Goal: Task Accomplishment & Management: Manage account settings

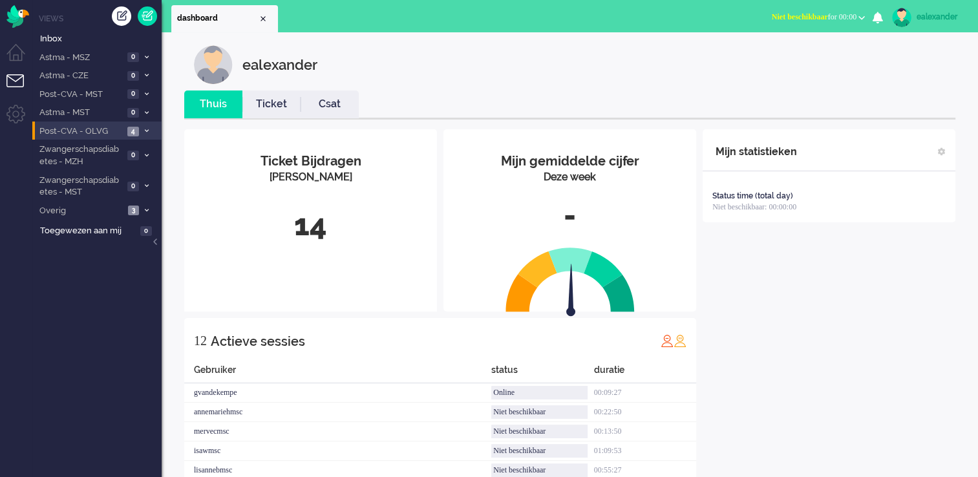
click at [145, 129] on icon at bounding box center [147, 131] width 4 height 5
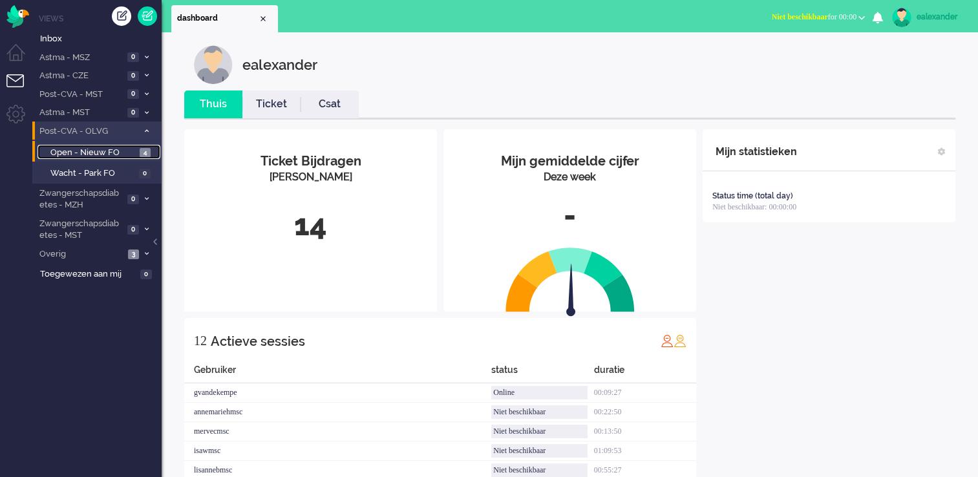
click at [142, 153] on span "4" at bounding box center [145, 153] width 11 height 10
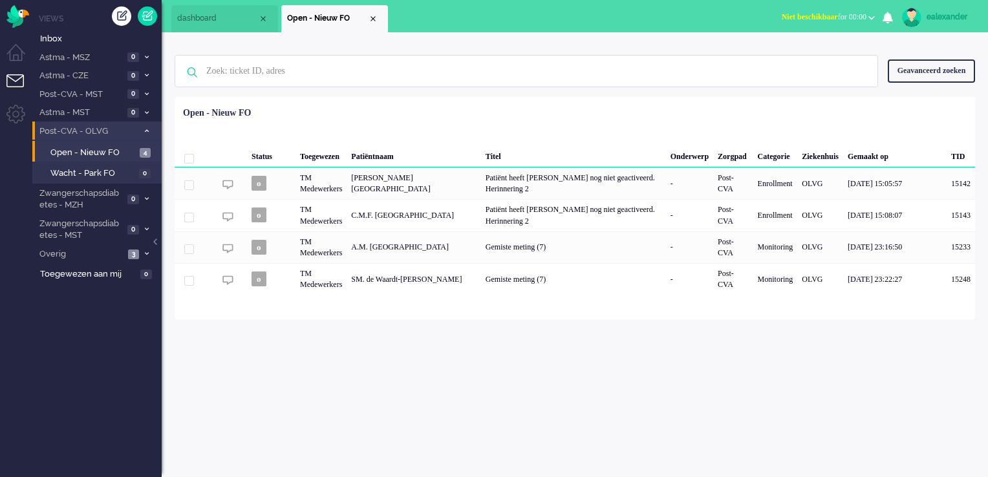
click at [848, 14] on span "Niet beschikbaar for 00:00" at bounding box center [824, 16] width 85 height 9
click at [819, 56] on label "Online" at bounding box center [821, 57] width 102 height 11
click at [142, 259] on li "Overig 3" at bounding box center [96, 253] width 129 height 19
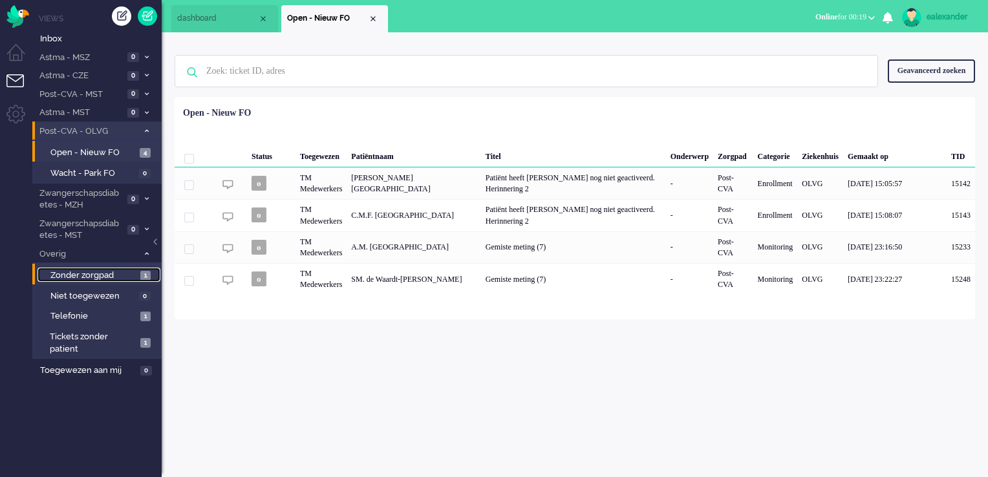
click at [127, 277] on span "Zonder zorgpad" at bounding box center [93, 276] width 87 height 12
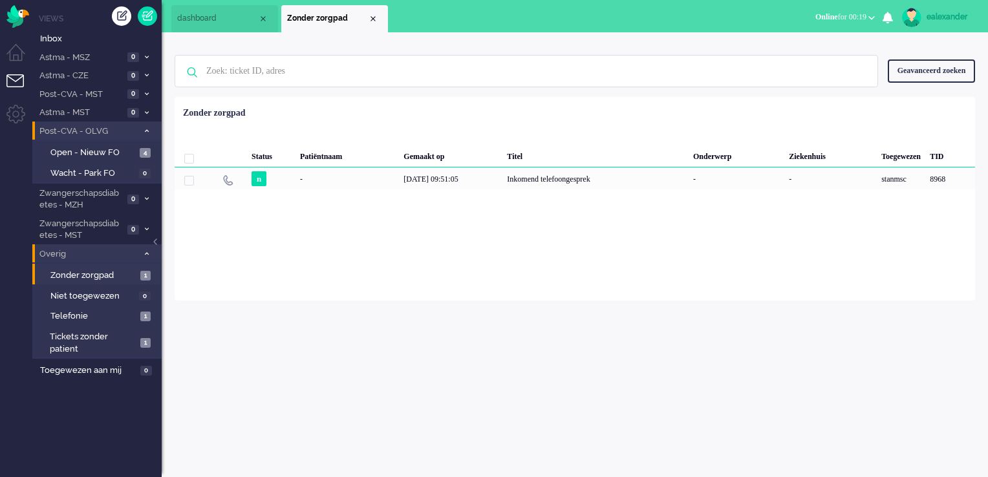
click at [144, 257] on li "Overig 3" at bounding box center [96, 253] width 129 height 19
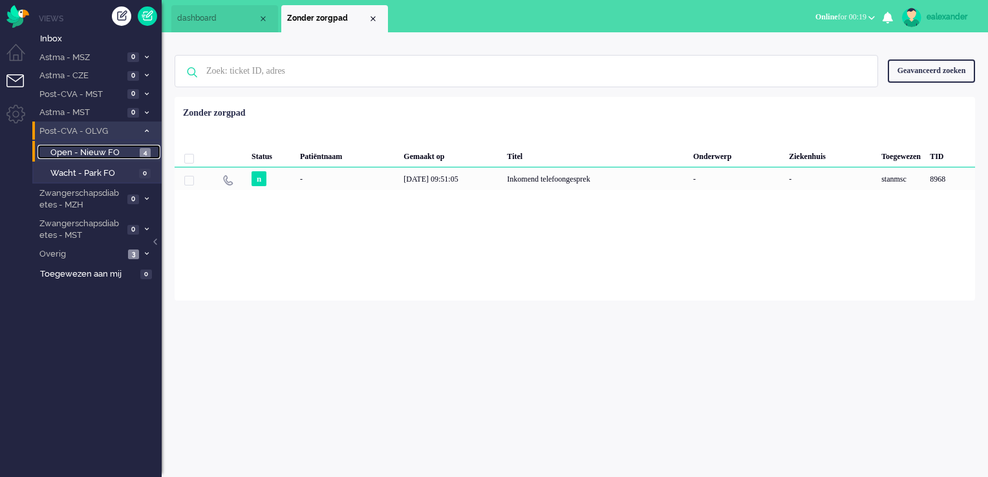
click at [146, 151] on span "4" at bounding box center [145, 153] width 11 height 10
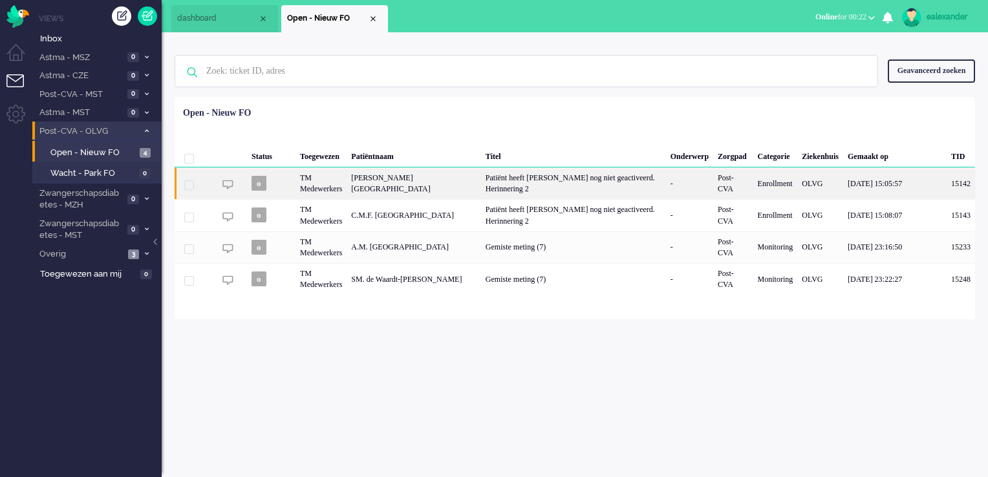
click at [605, 186] on div "Patiënt heeft [PERSON_NAME] nog niet geactiveerd. Herinnering 2" at bounding box center [573, 183] width 185 height 32
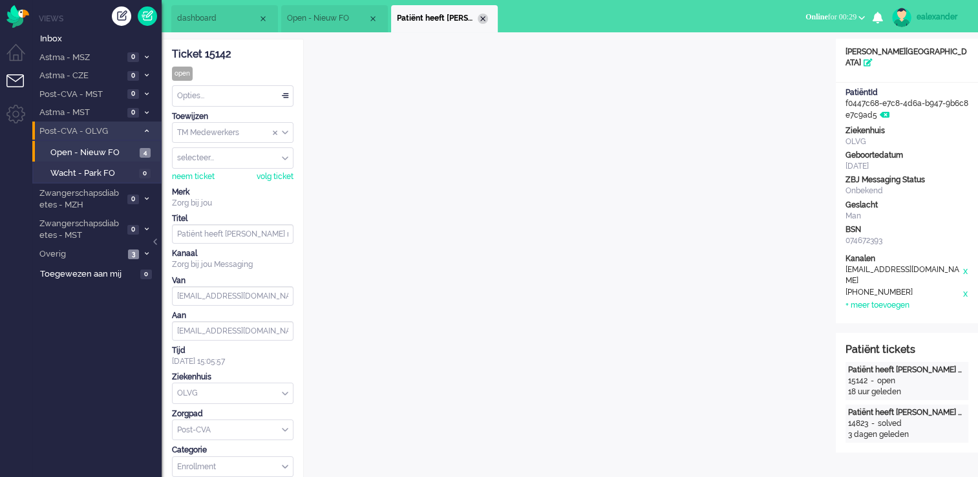
click at [478, 20] on div "Close tab" at bounding box center [483, 19] width 10 height 10
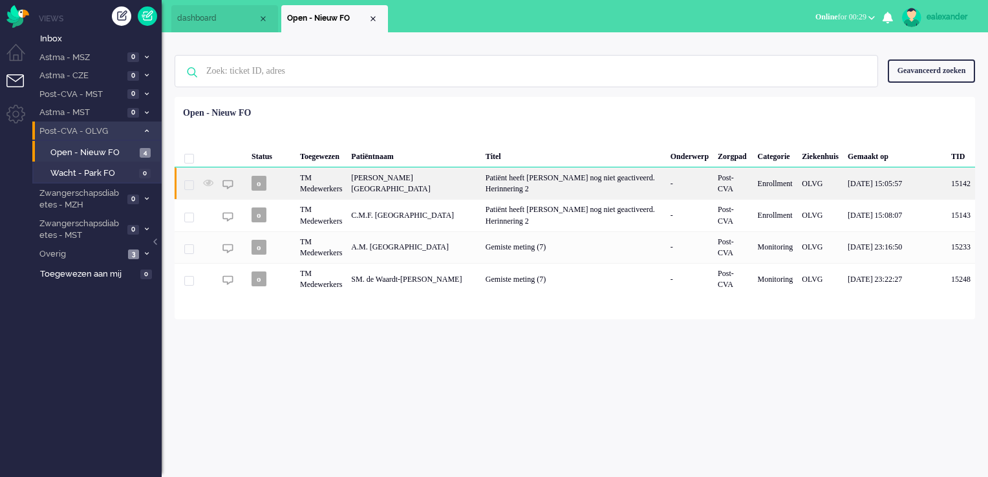
click at [519, 178] on div "Patiënt heeft [PERSON_NAME] nog niet geactiveerd. Herinnering 2" at bounding box center [573, 183] width 185 height 32
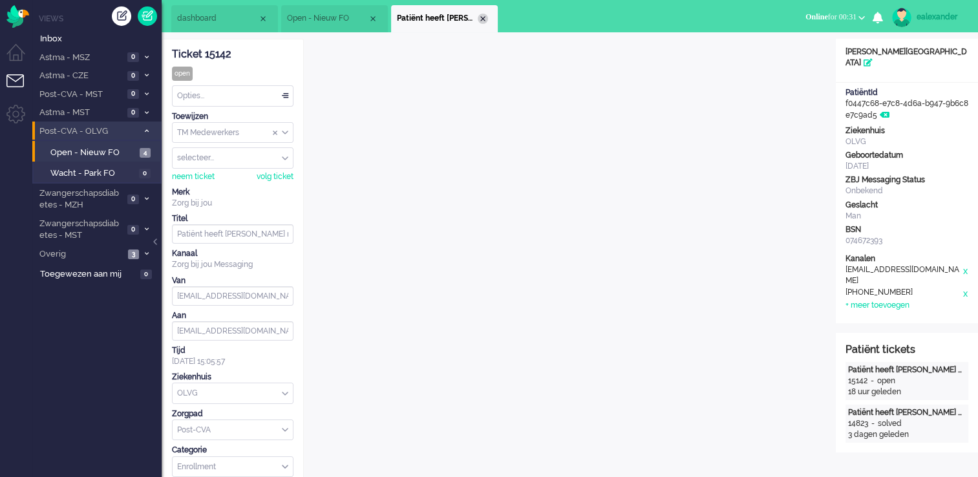
click at [488, 17] on div "Close tab" at bounding box center [483, 19] width 10 height 10
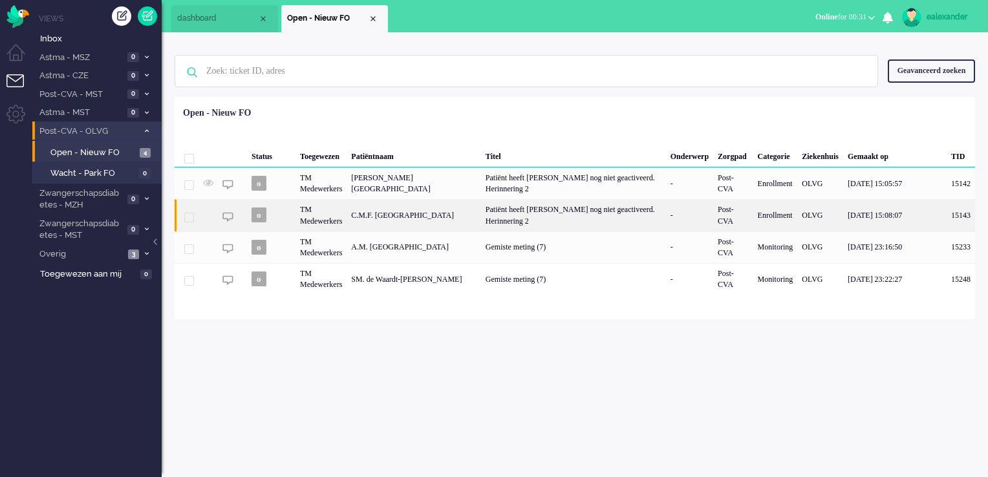
click at [501, 216] on div "Patiënt heeft [PERSON_NAME] nog niet geactiveerd. Herinnering 2" at bounding box center [573, 215] width 185 height 32
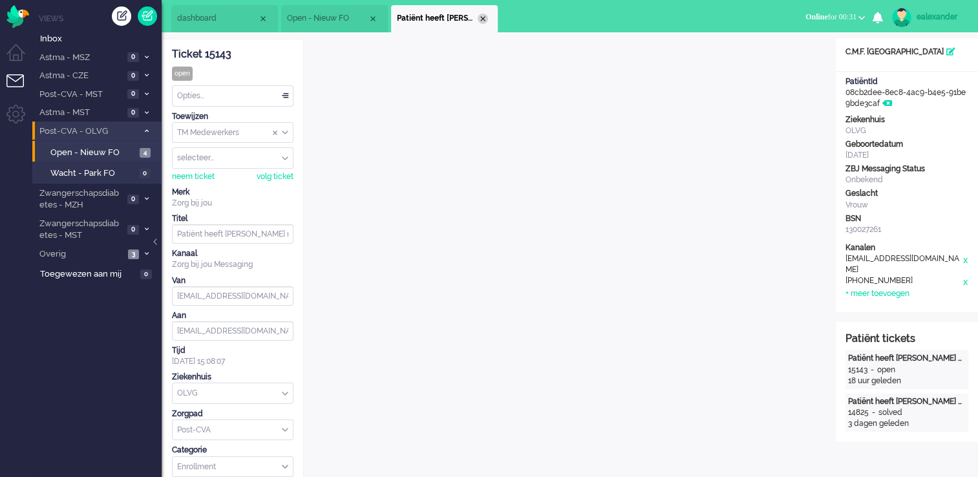
click at [484, 21] on div "Close tab" at bounding box center [483, 19] width 10 height 10
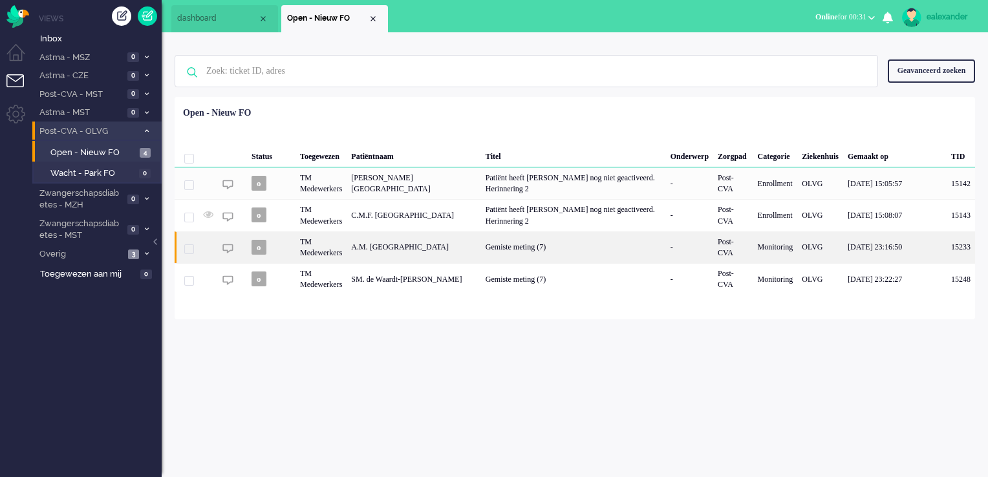
click at [489, 244] on div "Gemiste meting (7)" at bounding box center [573, 248] width 185 height 32
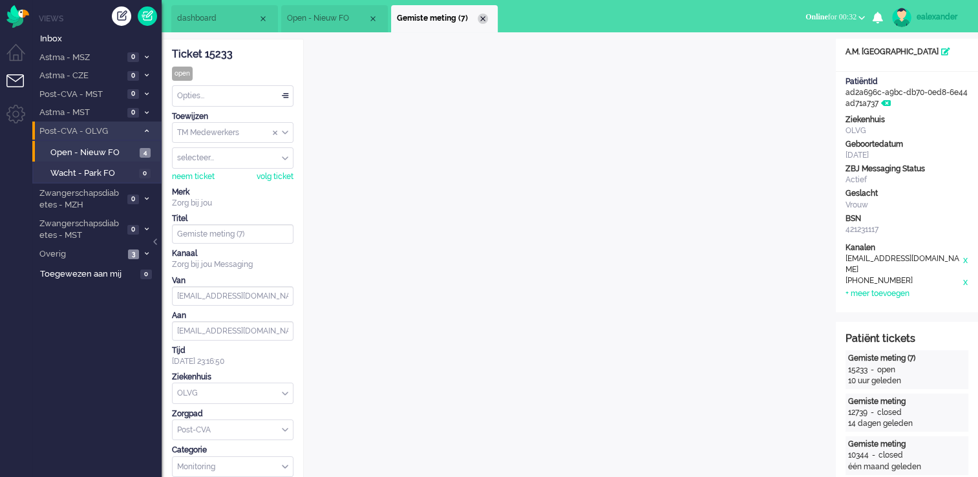
click at [486, 23] on div "Close tab" at bounding box center [483, 19] width 10 height 10
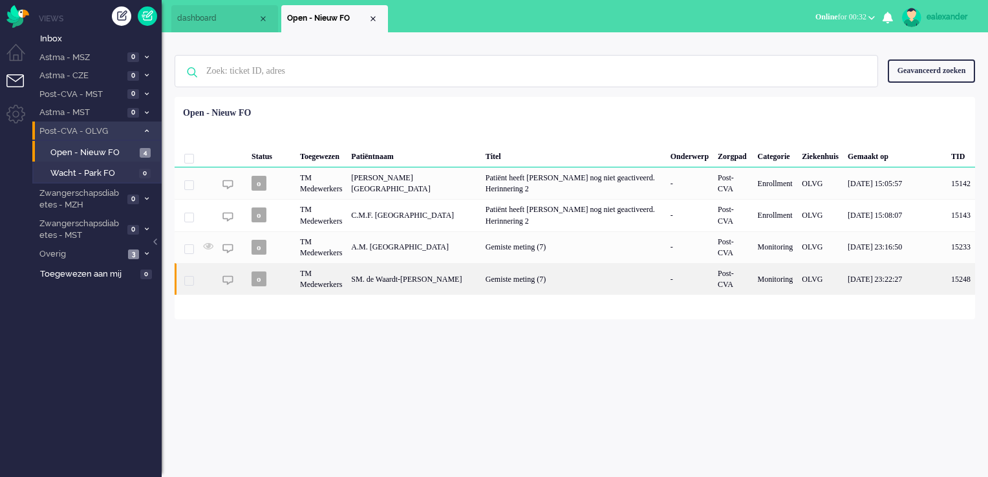
click at [517, 285] on div "Gemiste meting (7)" at bounding box center [573, 279] width 185 height 32
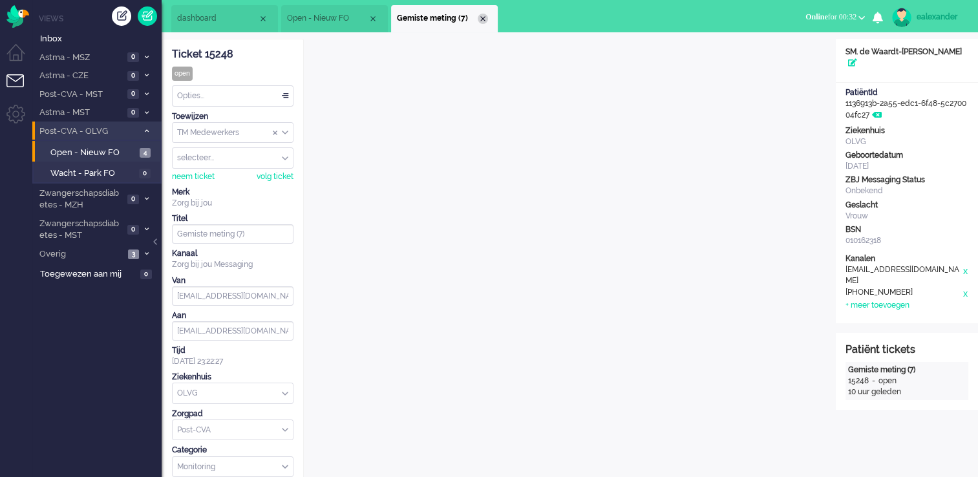
click at [486, 19] on div "Close tab" at bounding box center [483, 19] width 10 height 10
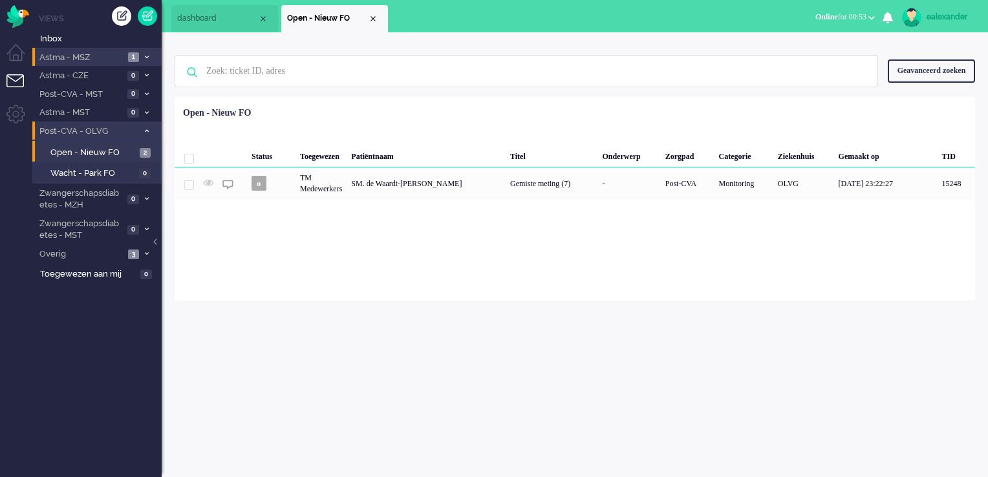
click at [147, 56] on icon at bounding box center [147, 57] width 4 height 5
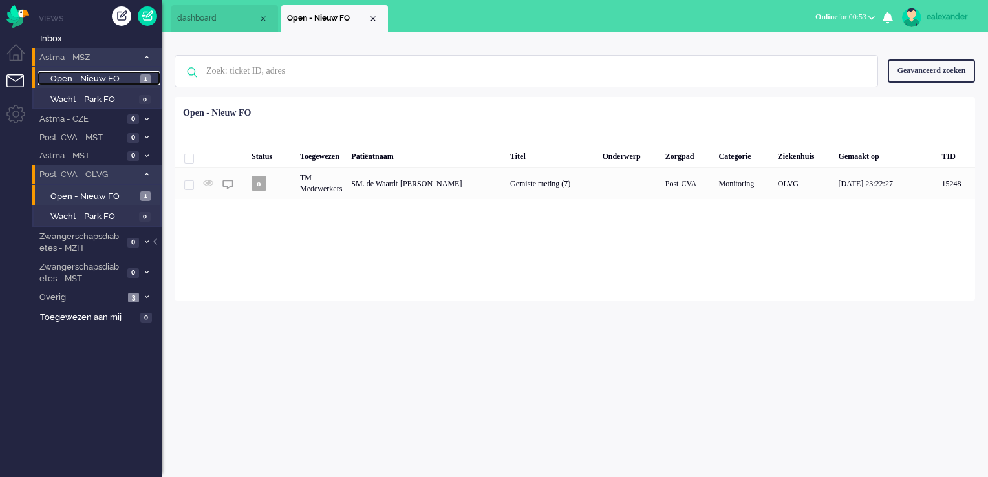
click at [148, 79] on span "1" at bounding box center [145, 79] width 10 height 10
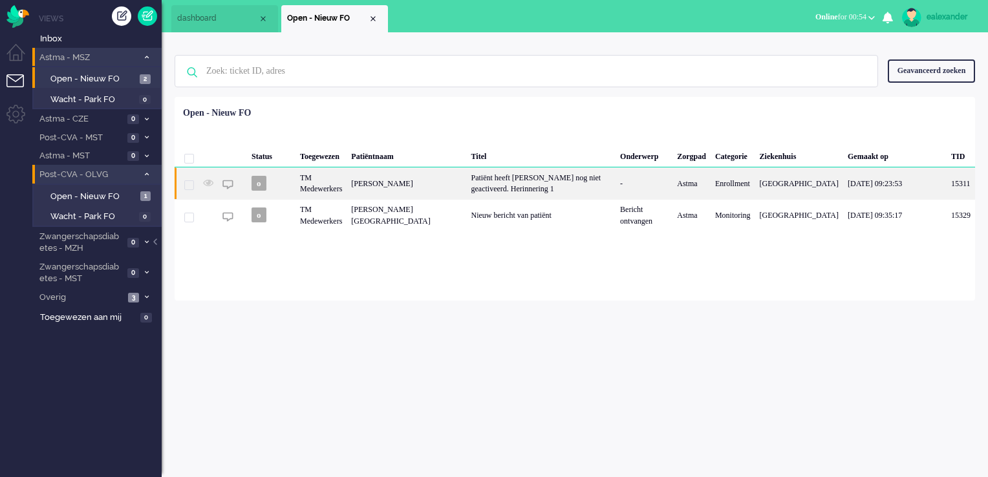
click at [537, 176] on div "Patiënt heeft [PERSON_NAME] nog niet geactiveerd. Herinnering 1" at bounding box center [541, 183] width 149 height 32
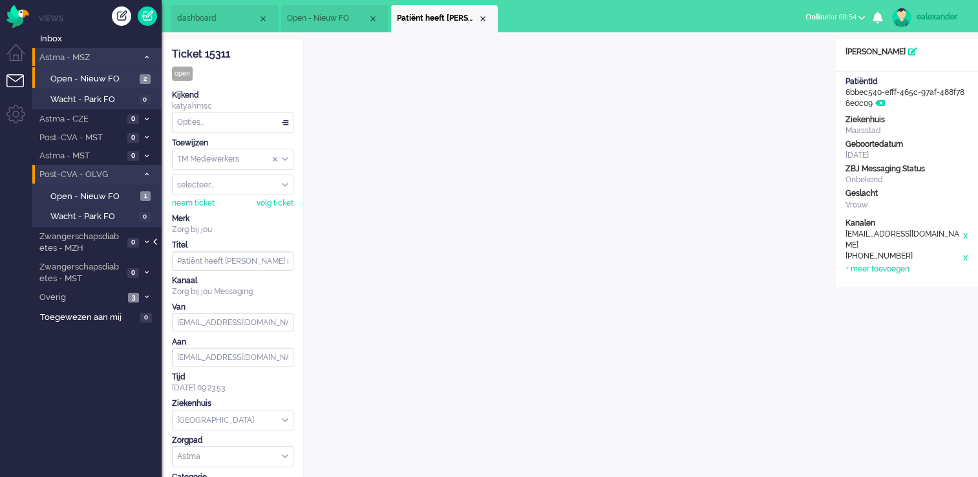
click at [155, 240] on div at bounding box center [156, 248] width 6 height 19
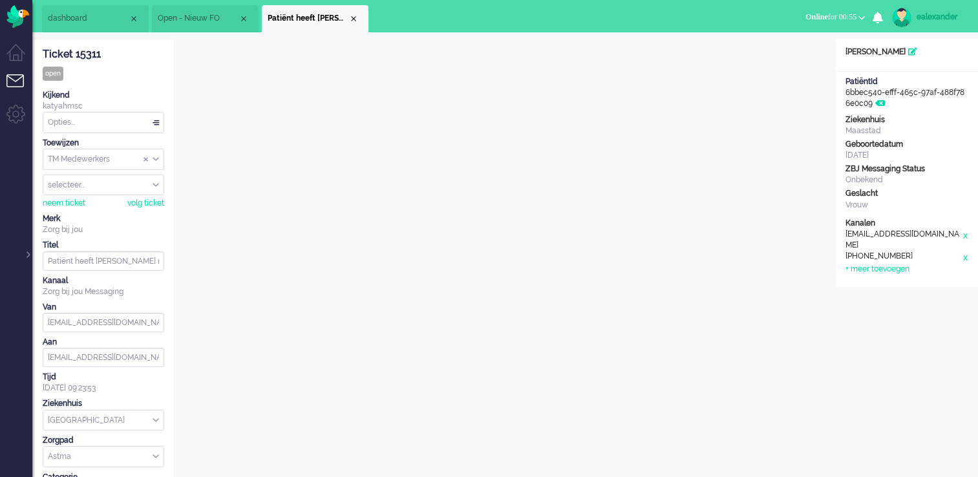
drag, startPoint x: 354, startPoint y: 22, endPoint x: 417, endPoint y: 44, distance: 67.1
click at [354, 22] on div "Close tab" at bounding box center [354, 19] width 10 height 10
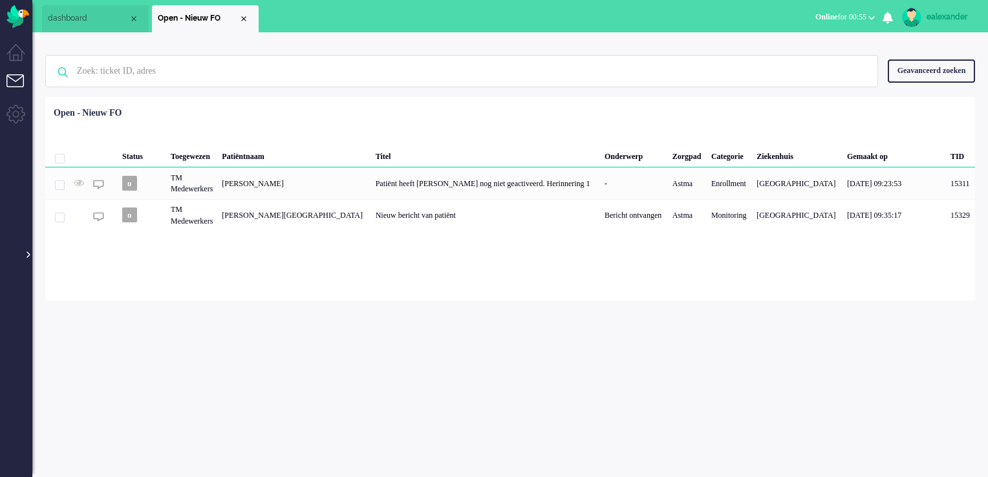
click at [28, 255] on div at bounding box center [27, 248] width 6 height 19
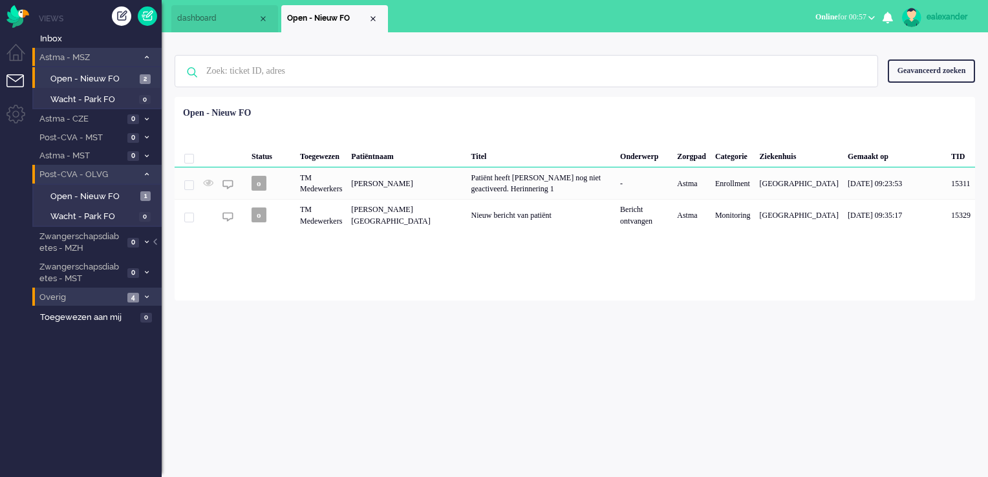
click at [143, 294] on span at bounding box center [147, 297] width 10 height 7
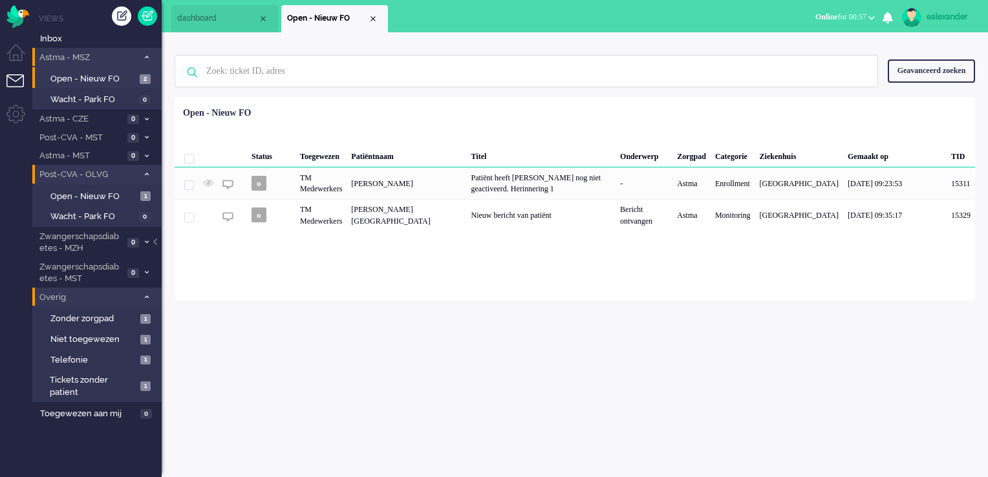
click at [143, 296] on span at bounding box center [147, 297] width 10 height 7
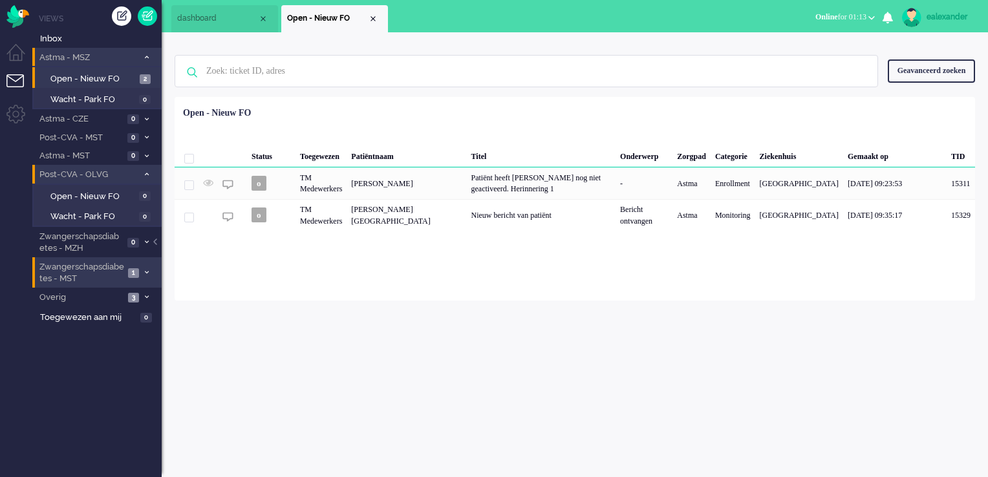
click at [144, 270] on span at bounding box center [147, 273] width 10 height 7
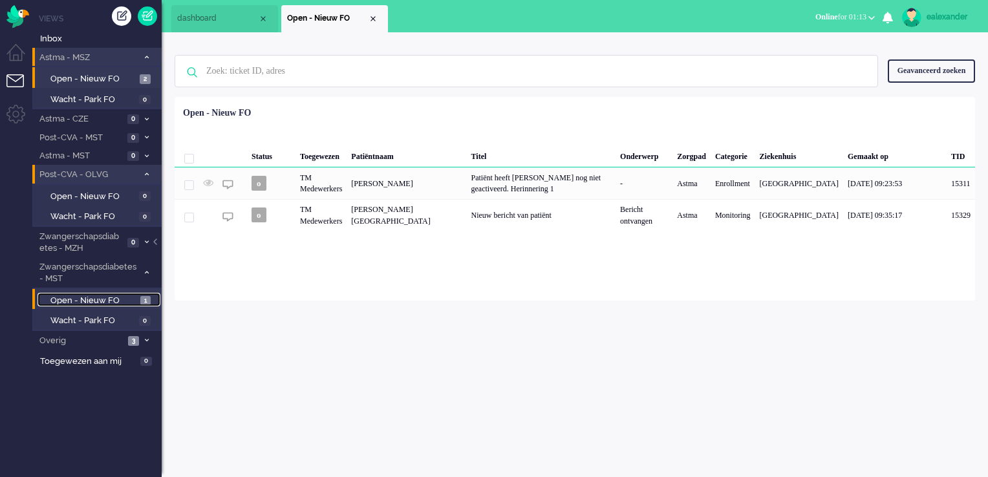
click at [141, 303] on span "1" at bounding box center [145, 301] width 10 height 10
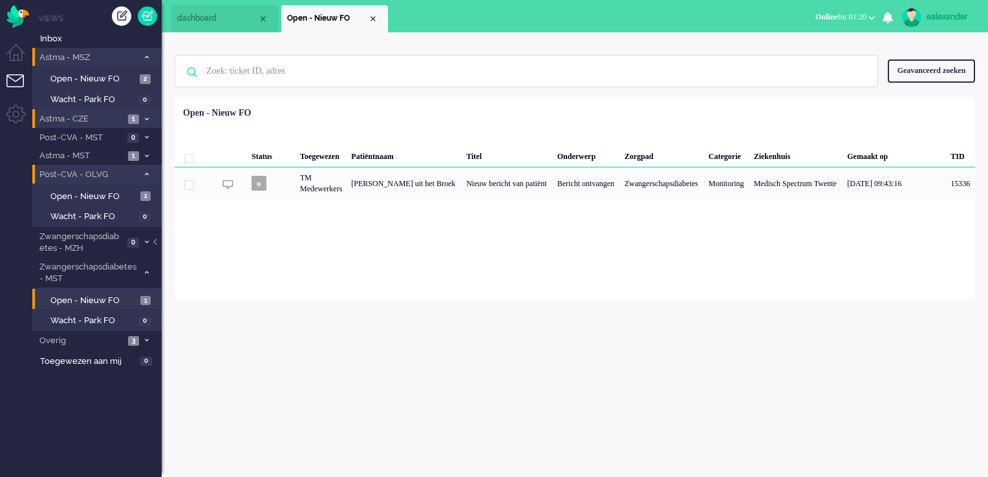
click at [147, 120] on icon at bounding box center [147, 119] width 4 height 5
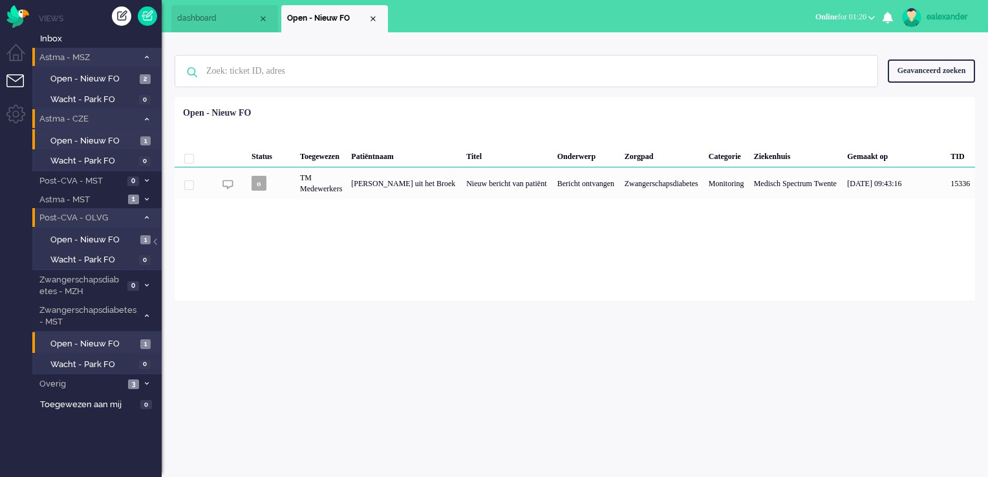
click at [150, 130] on li "Open - Nieuw FO 1" at bounding box center [96, 139] width 128 height 21
click at [146, 136] on span "1" at bounding box center [145, 141] width 10 height 10
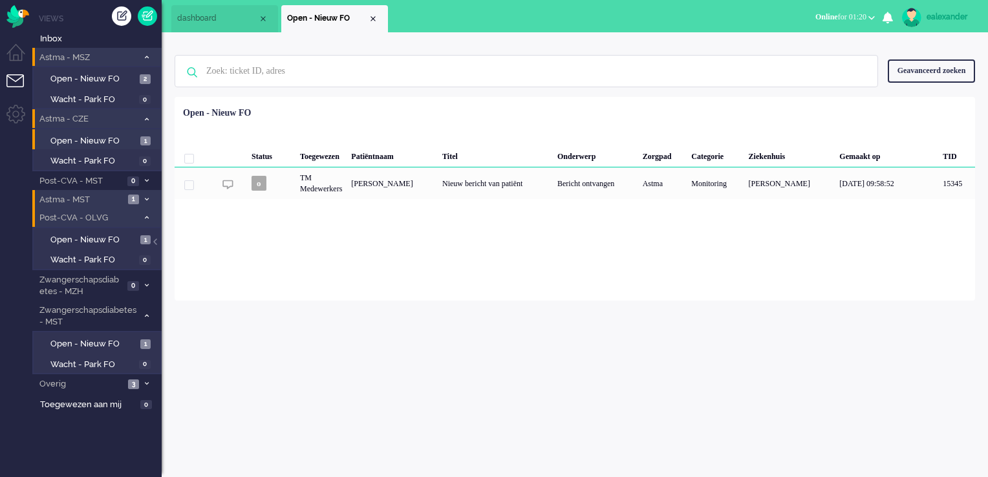
click at [135, 198] on span "1" at bounding box center [133, 200] width 11 height 10
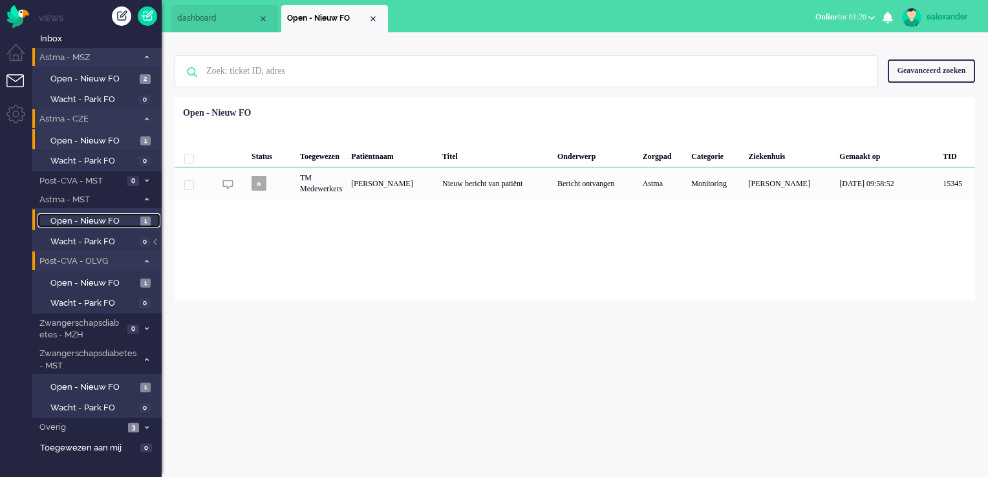
click at [140, 221] on span "1" at bounding box center [145, 222] width 10 height 10
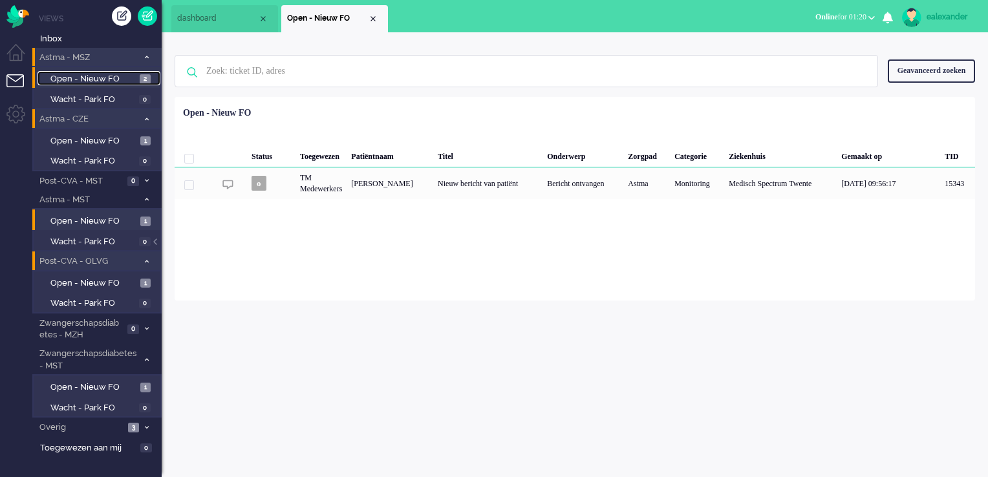
click at [141, 72] on link "Open - Nieuw FO 2" at bounding box center [99, 78] width 123 height 14
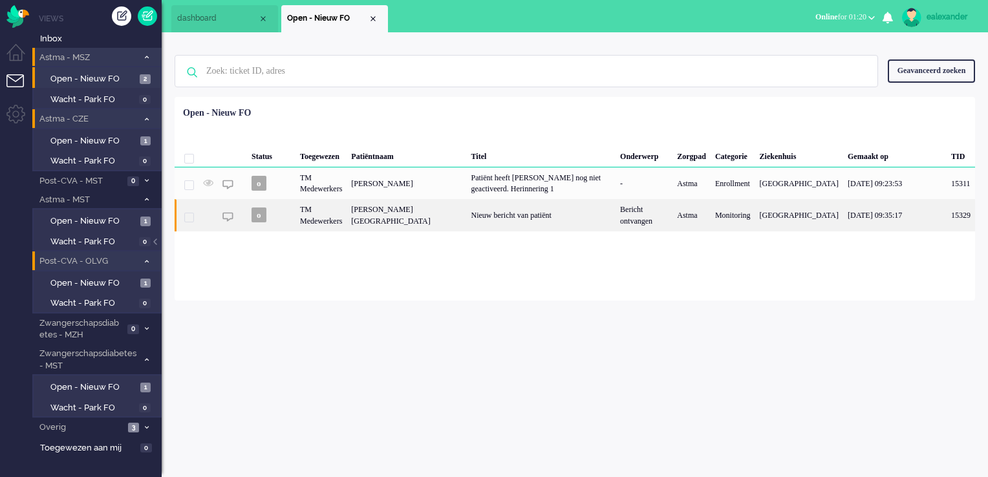
click at [537, 226] on div "Nieuw bericht van patiënt" at bounding box center [541, 215] width 149 height 32
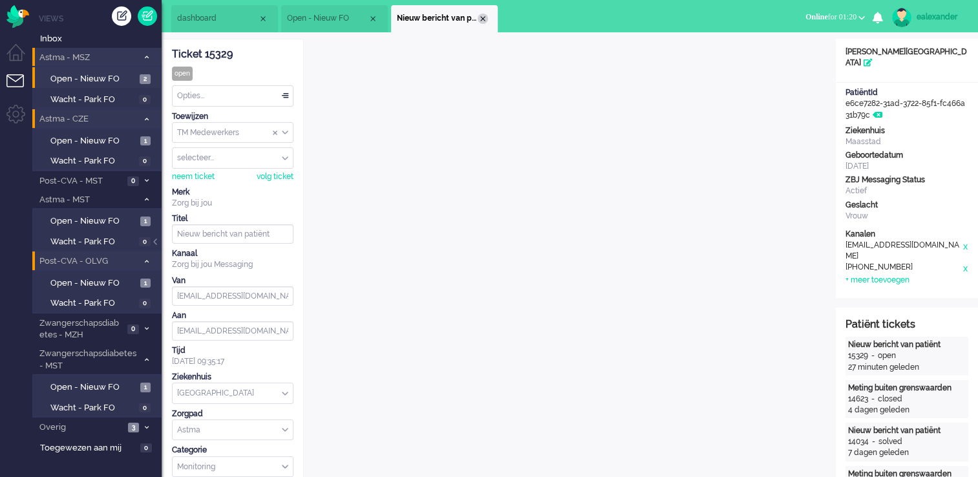
click at [480, 18] on div "Close tab" at bounding box center [483, 19] width 10 height 10
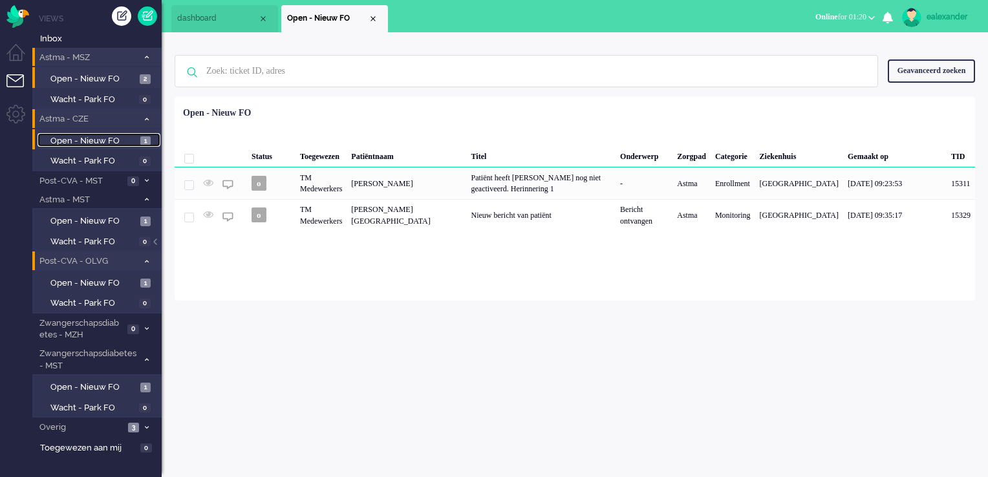
click at [129, 140] on span "Open - Nieuw FO" at bounding box center [93, 141] width 87 height 12
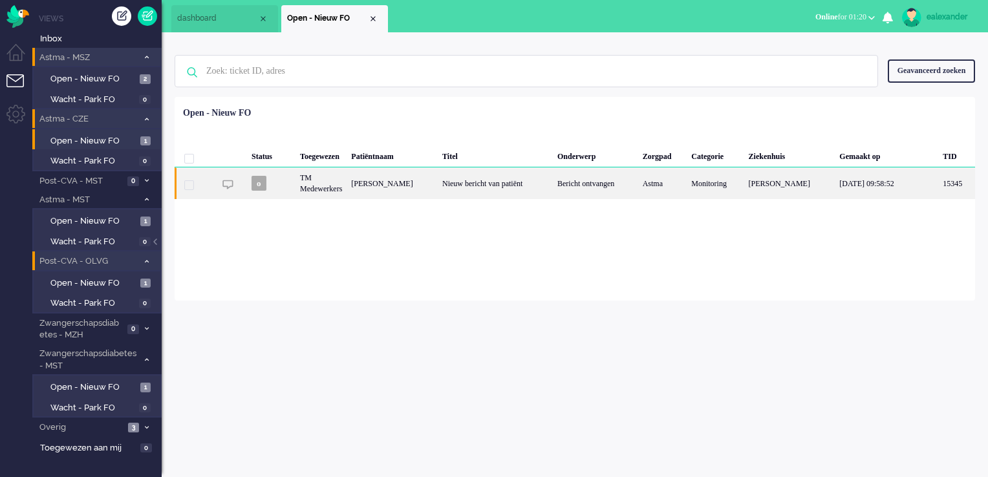
click at [504, 195] on div "Nieuw bericht van patiënt" at bounding box center [495, 183] width 115 height 32
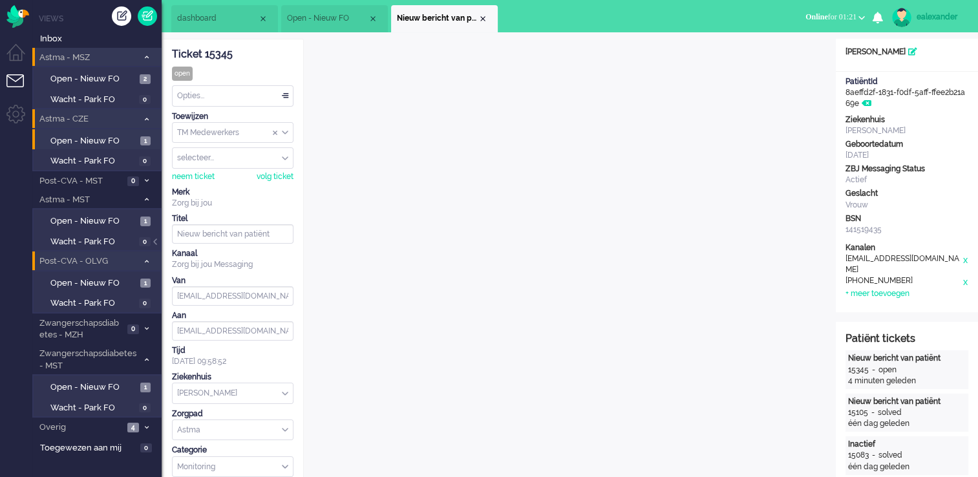
click at [288, 98] on div "Opties..." at bounding box center [233, 96] width 120 height 20
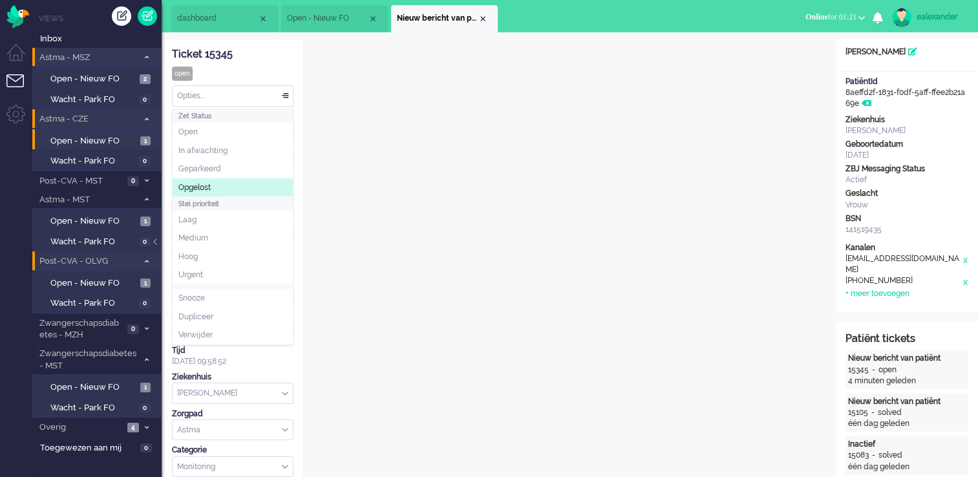
click at [271, 182] on li "Opgelost" at bounding box center [233, 187] width 120 height 19
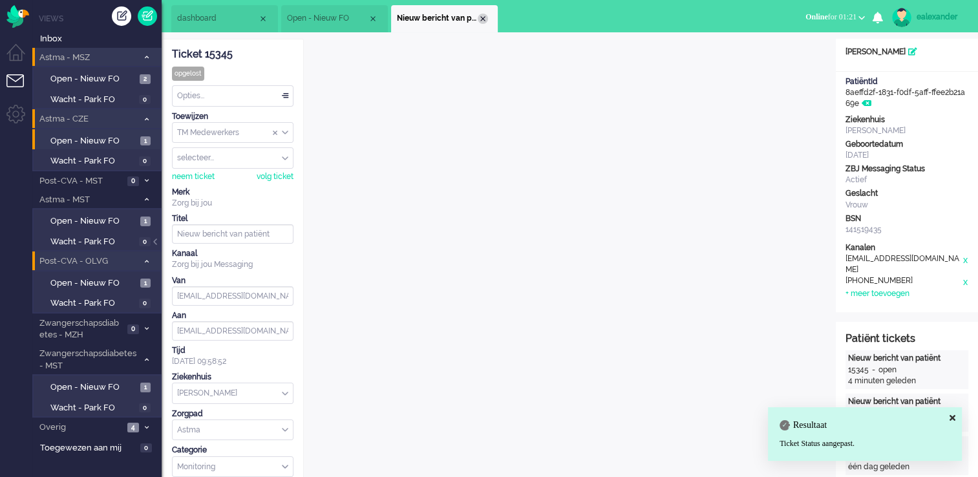
click at [479, 20] on div "Close tab" at bounding box center [483, 19] width 10 height 10
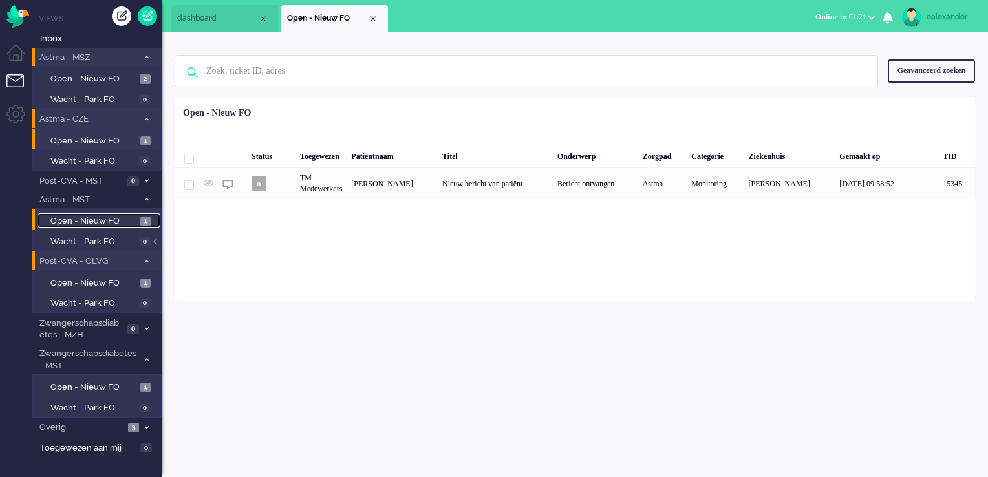
click at [119, 221] on span "Open - Nieuw FO" at bounding box center [93, 221] width 87 height 12
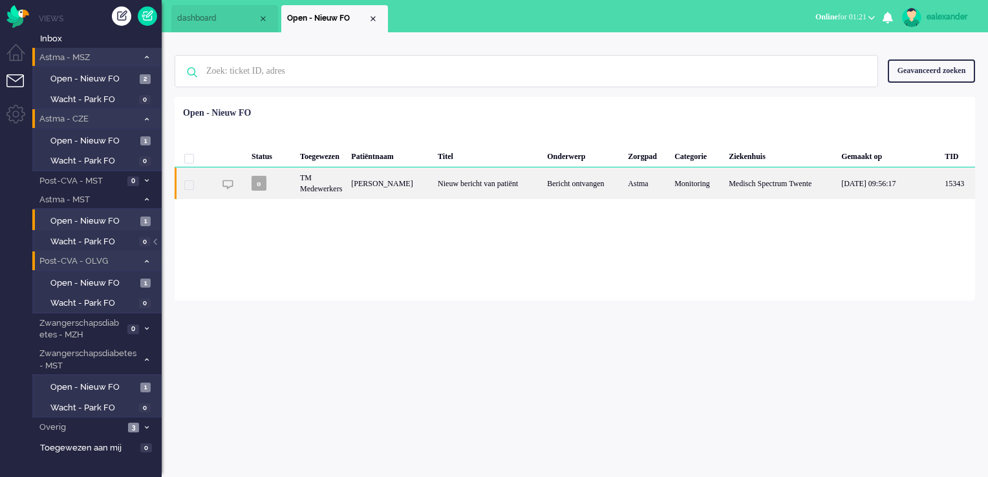
click at [486, 182] on div "Nieuw bericht van patiënt" at bounding box center [487, 183] width 109 height 32
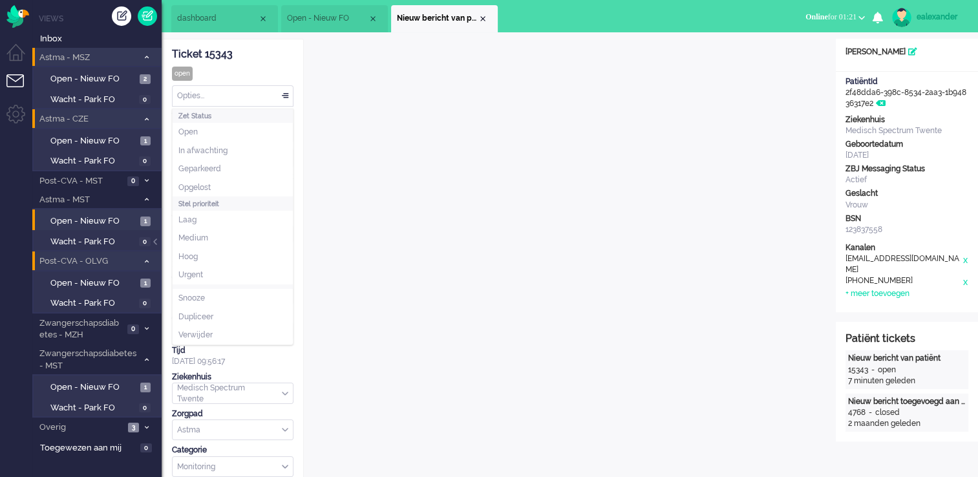
click at [286, 97] on div "Opties..." at bounding box center [233, 96] width 120 height 20
click at [243, 184] on li "Opgelost" at bounding box center [233, 187] width 120 height 19
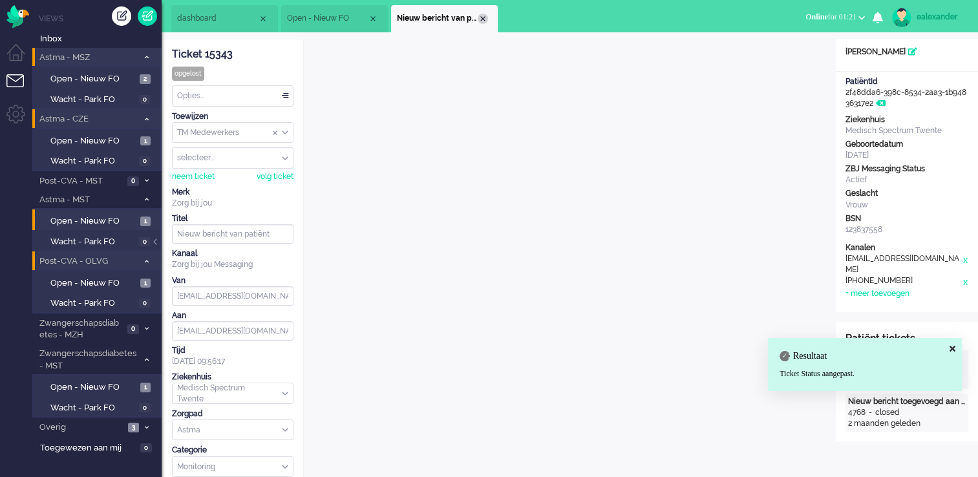
click at [483, 21] on div "Close tab" at bounding box center [483, 19] width 10 height 10
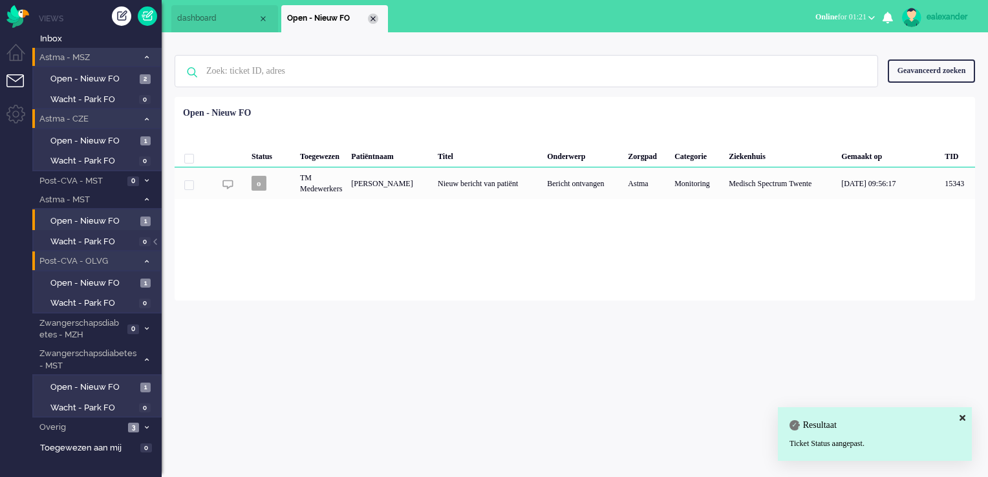
click at [375, 21] on div "Close tab" at bounding box center [373, 19] width 10 height 10
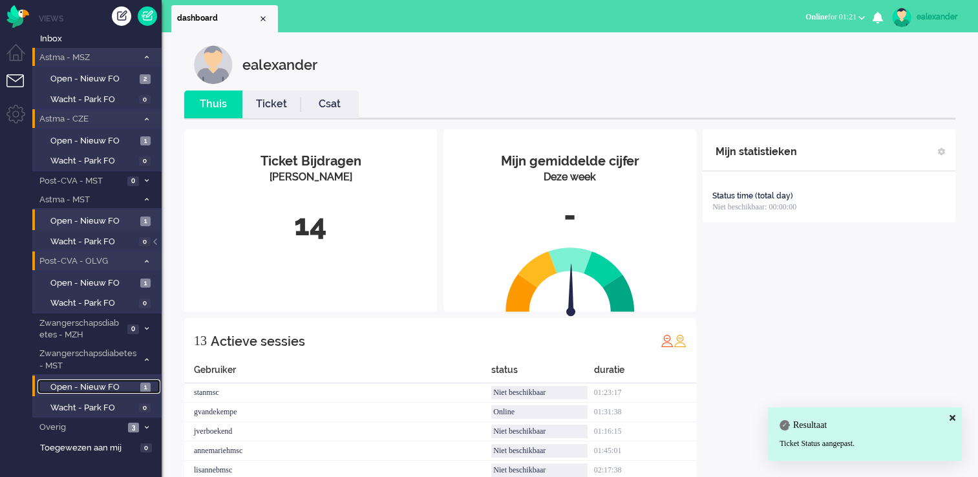
click at [125, 389] on span "Open - Nieuw FO" at bounding box center [93, 388] width 87 height 12
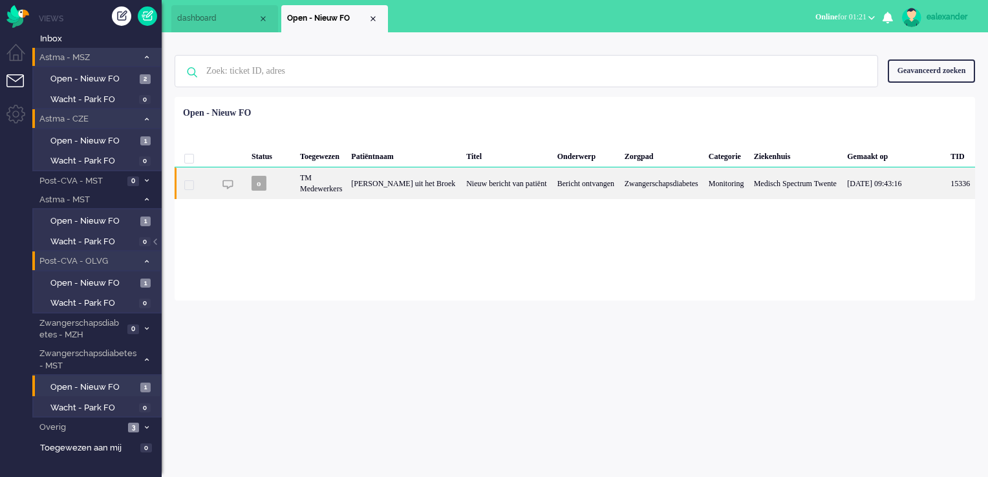
click at [553, 192] on div "Bericht ontvangen" at bounding box center [586, 183] width 67 height 32
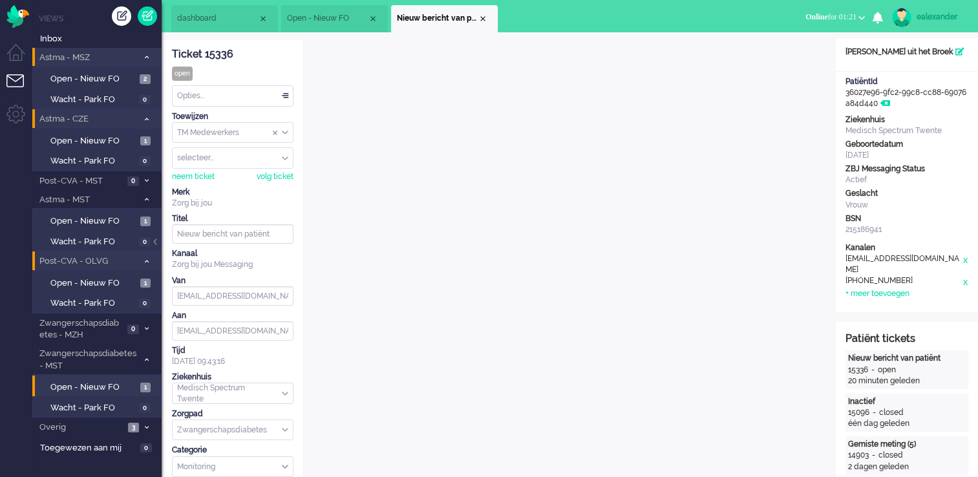
drag, startPoint x: 482, startPoint y: 21, endPoint x: 396, endPoint y: 1, distance: 88.5
click at [482, 20] on div "Close tab" at bounding box center [483, 19] width 10 height 10
